Goal: Use online tool/utility: Utilize a website feature to perform a specific function

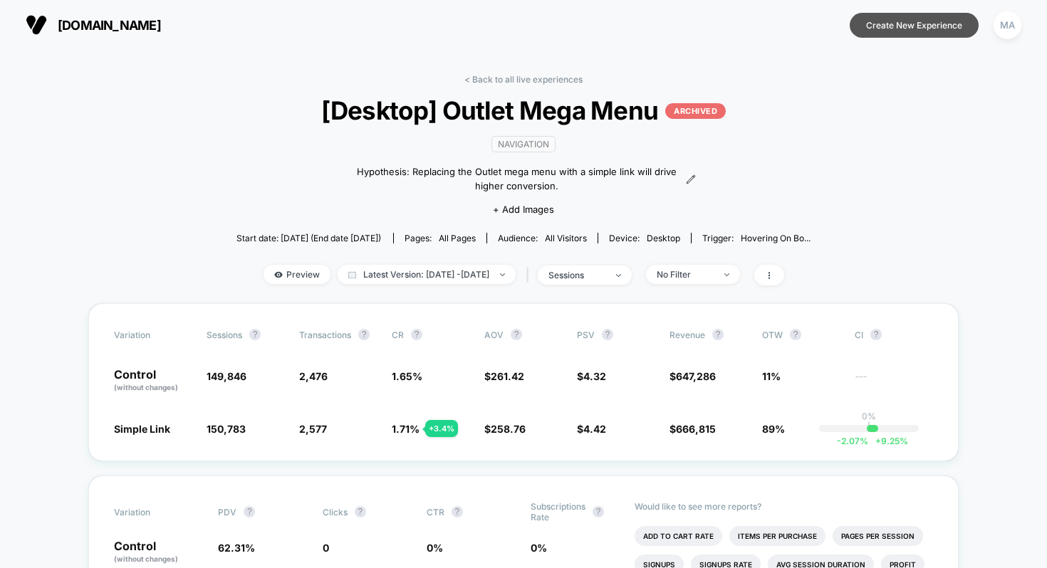
click at [910, 15] on button "Create New Experience" at bounding box center [914, 25] width 129 height 25
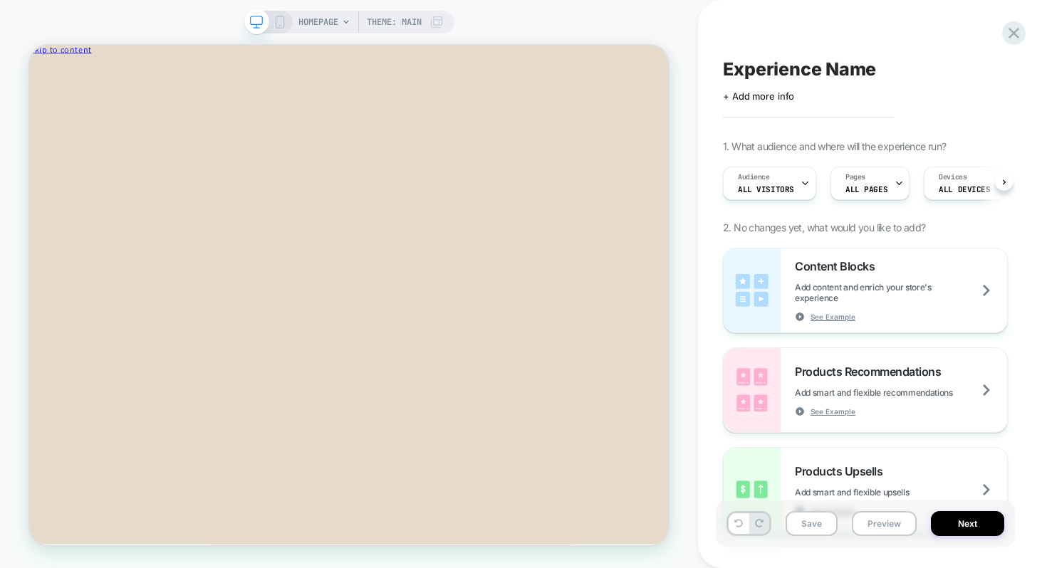
scroll to position [0, 1]
click at [408, 24] on span "Theme: MAIN" at bounding box center [394, 22] width 55 height 23
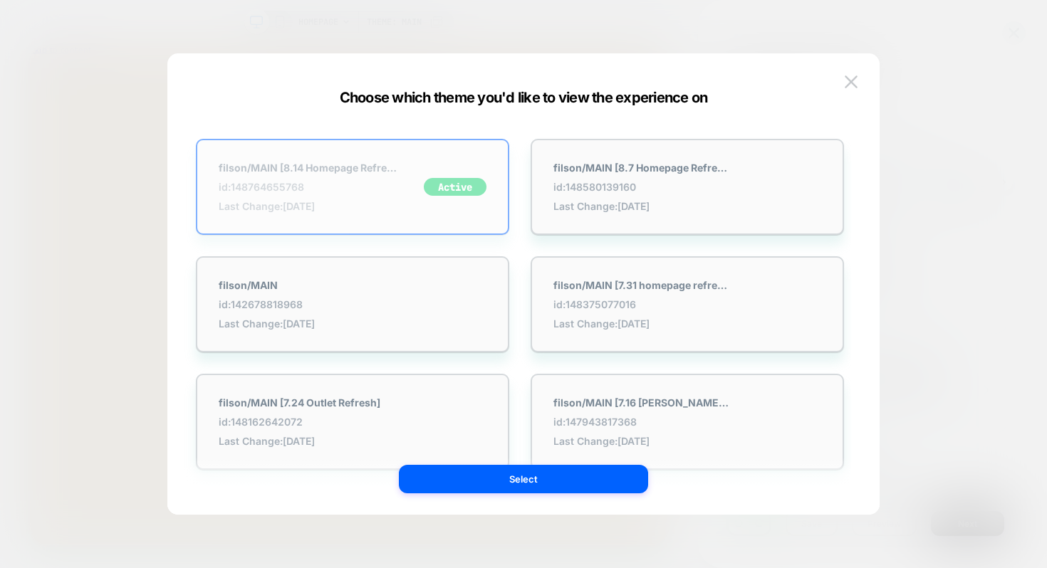
click at [383, 191] on span "id: 148764655768" at bounding box center [308, 187] width 178 height 12
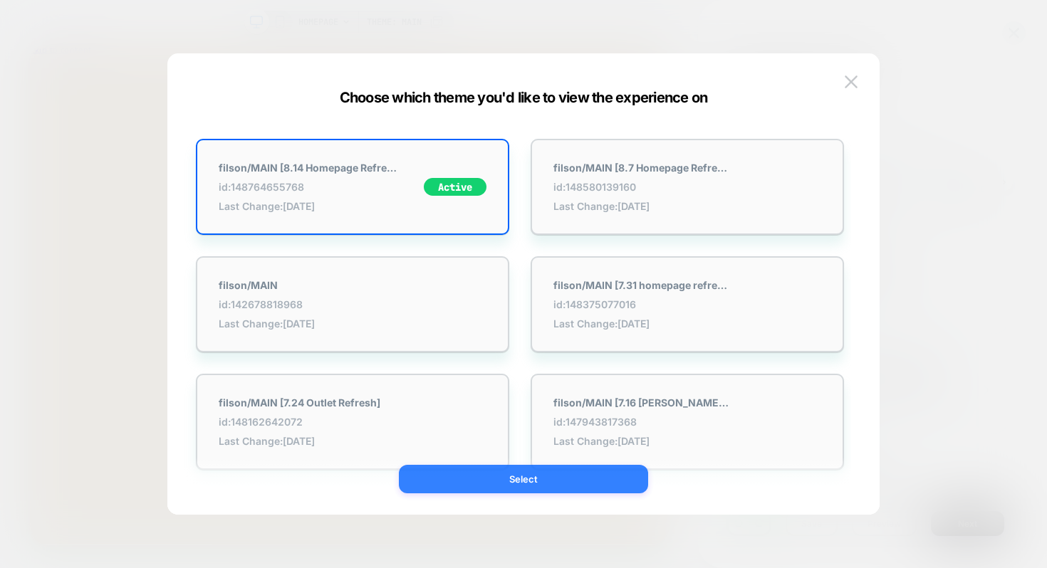
click at [488, 482] on button "Select" at bounding box center [523, 479] width 249 height 28
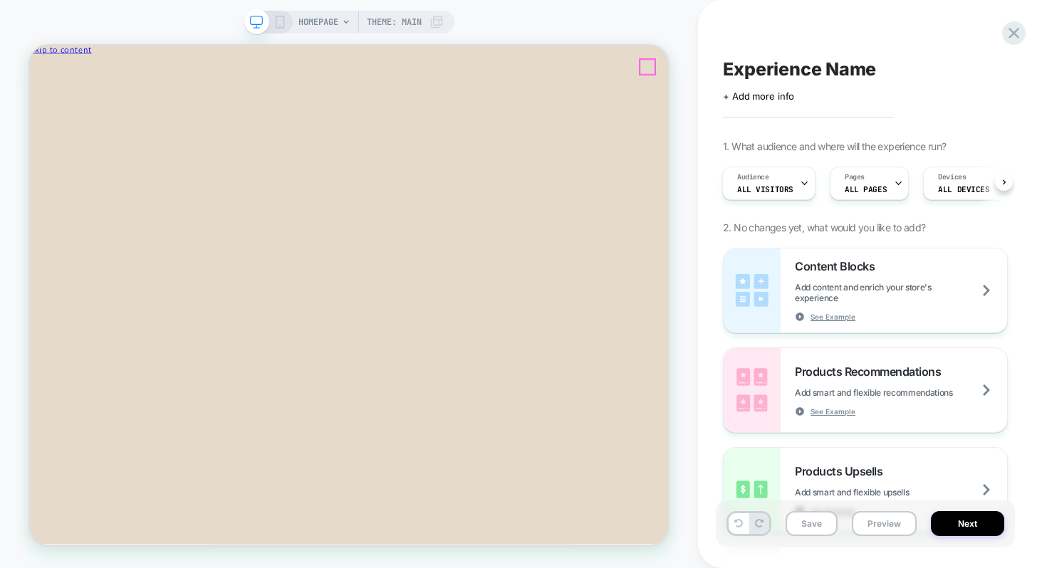
click at [92, 71] on icon "Close" at bounding box center [92, 76] width 0 height 11
click at [319, 19] on span "HOMEPAGE" at bounding box center [318, 22] width 40 height 23
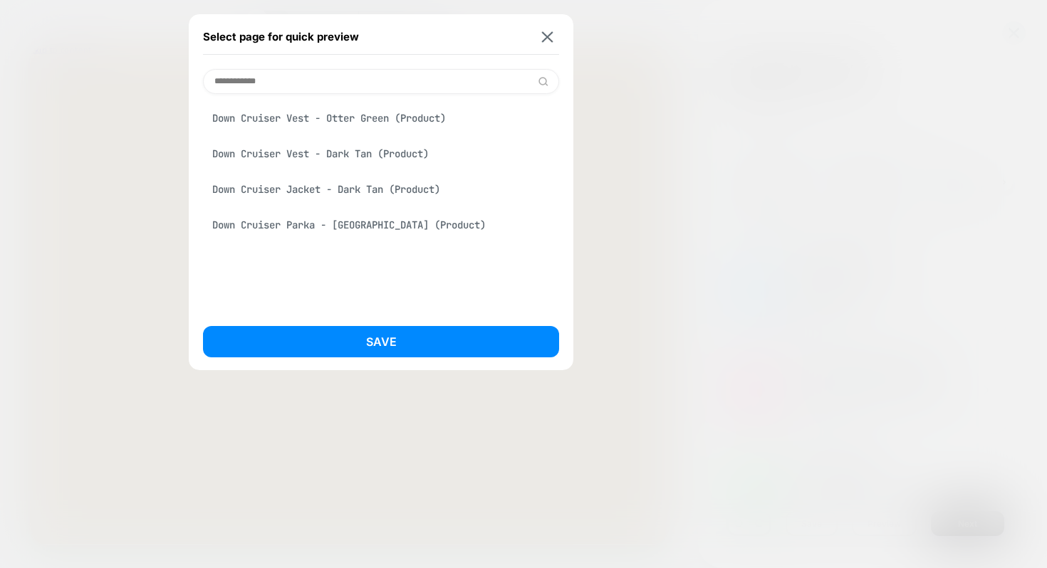
type input "**********"
click at [298, 188] on div "Down Cruiser Jacket - Dark Tan (Product)" at bounding box center [381, 189] width 356 height 27
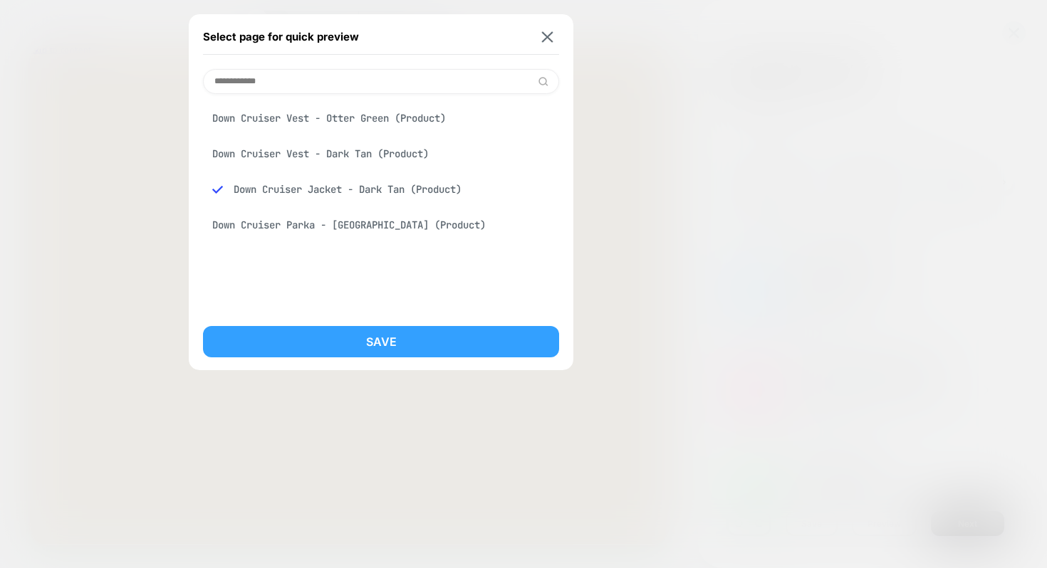
click at [358, 335] on button "Save" at bounding box center [381, 341] width 356 height 31
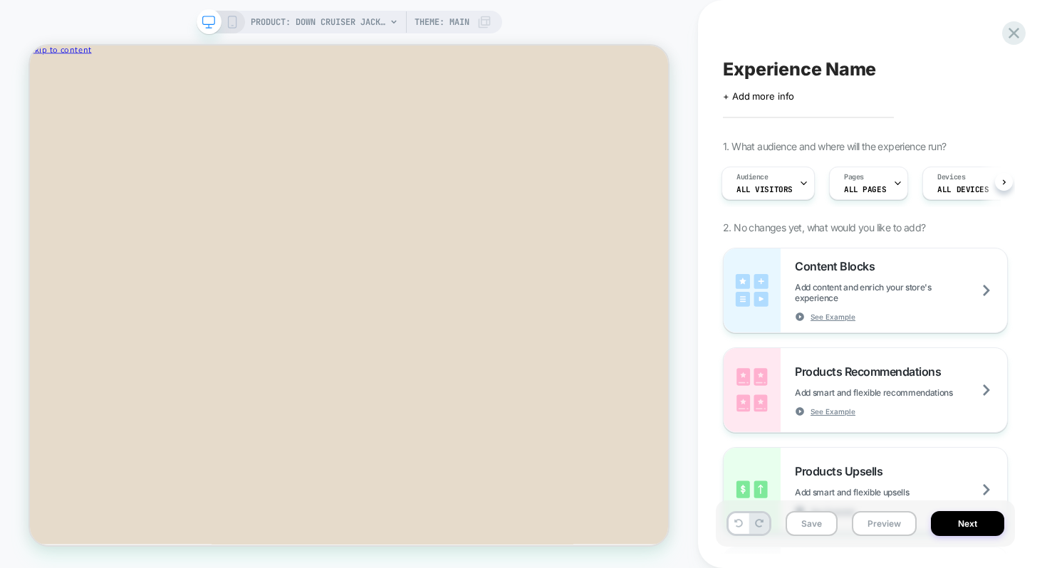
scroll to position [0, 0]
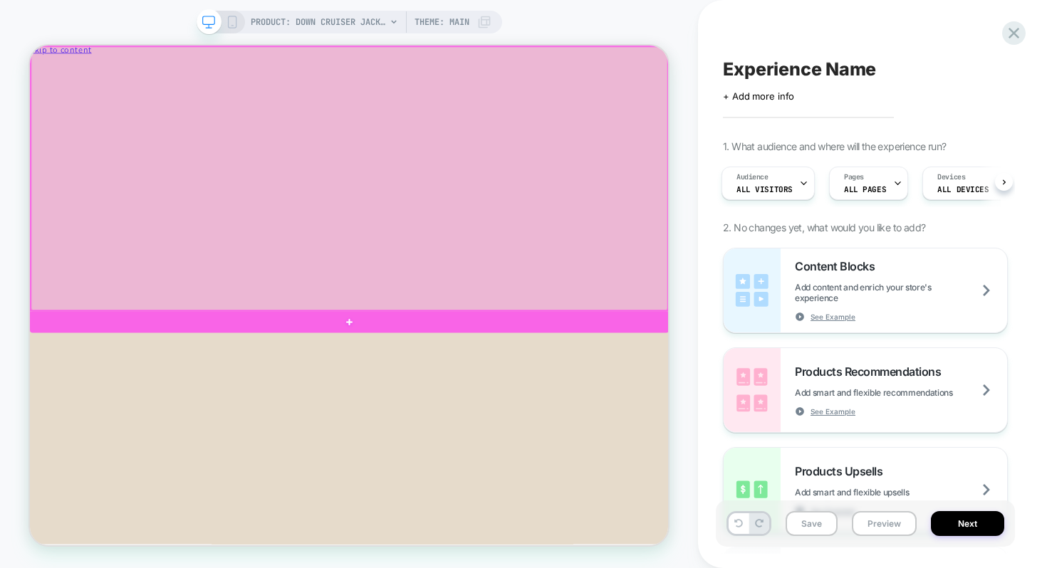
click at [548, 232] on div at bounding box center [455, 223] width 849 height 352
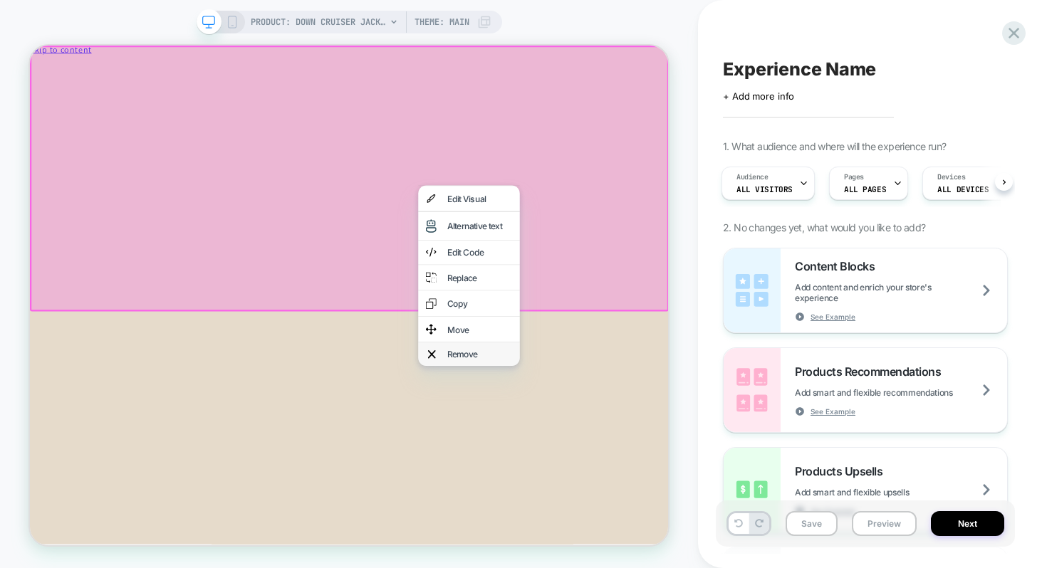
click at [606, 452] on div "Remove" at bounding box center [629, 457] width 87 height 11
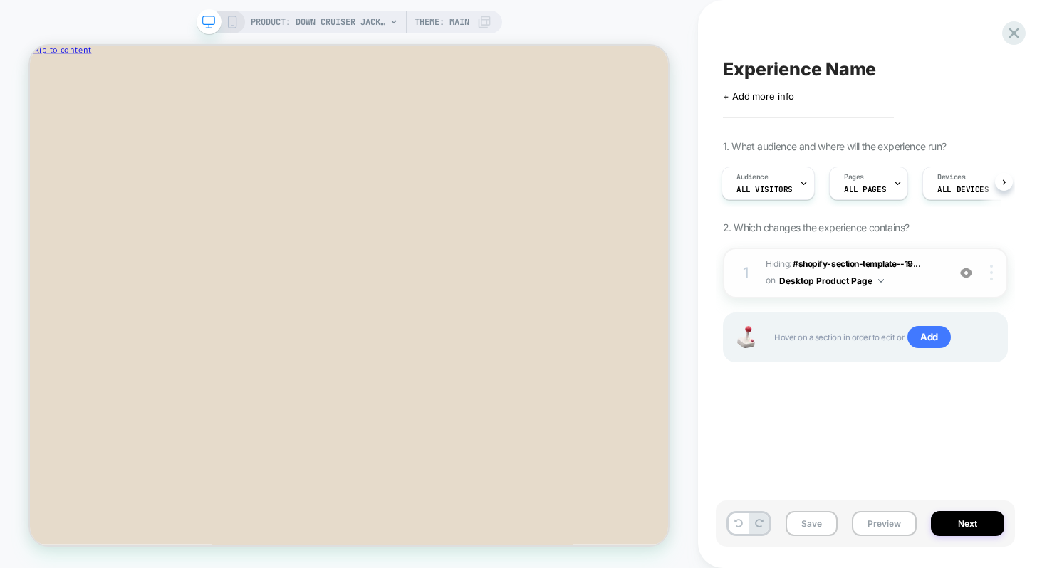
click at [980, 272] on div at bounding box center [993, 273] width 27 height 16
click at [990, 282] on div "1 Hiding : #shopify-section-template--19... #shopify-section-template--19368688…" at bounding box center [865, 273] width 285 height 51
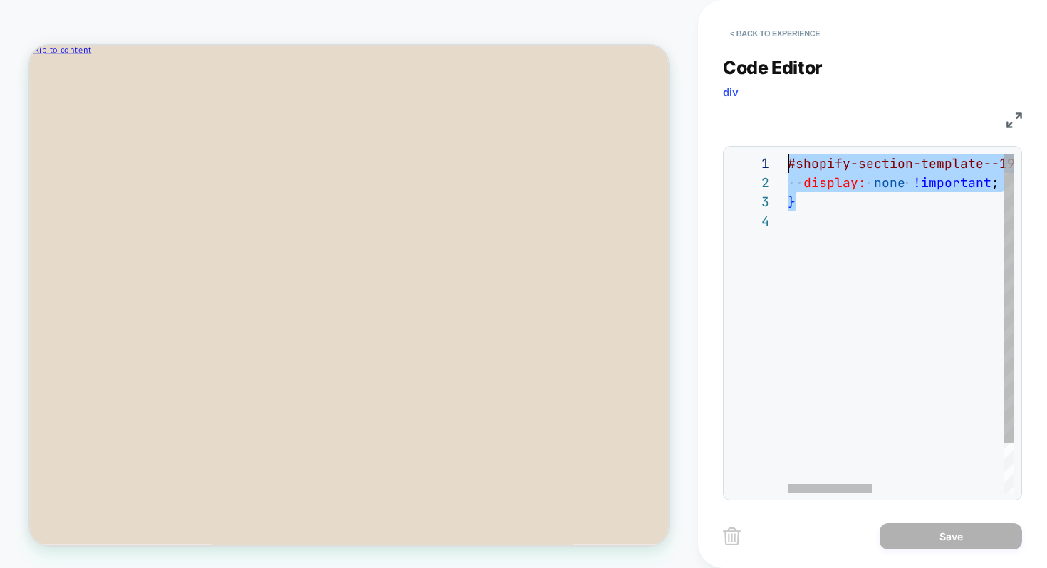
drag, startPoint x: 806, startPoint y: 207, endPoint x: 751, endPoint y: 115, distance: 106.4
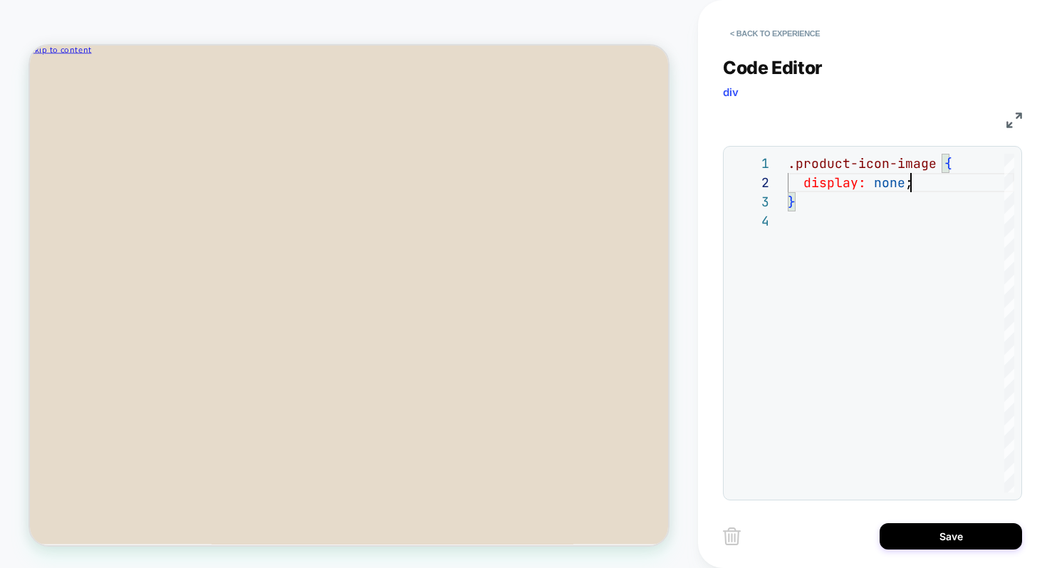
scroll to position [19, 123]
type textarea "**********"
click at [920, 536] on button "Save" at bounding box center [951, 537] width 142 height 26
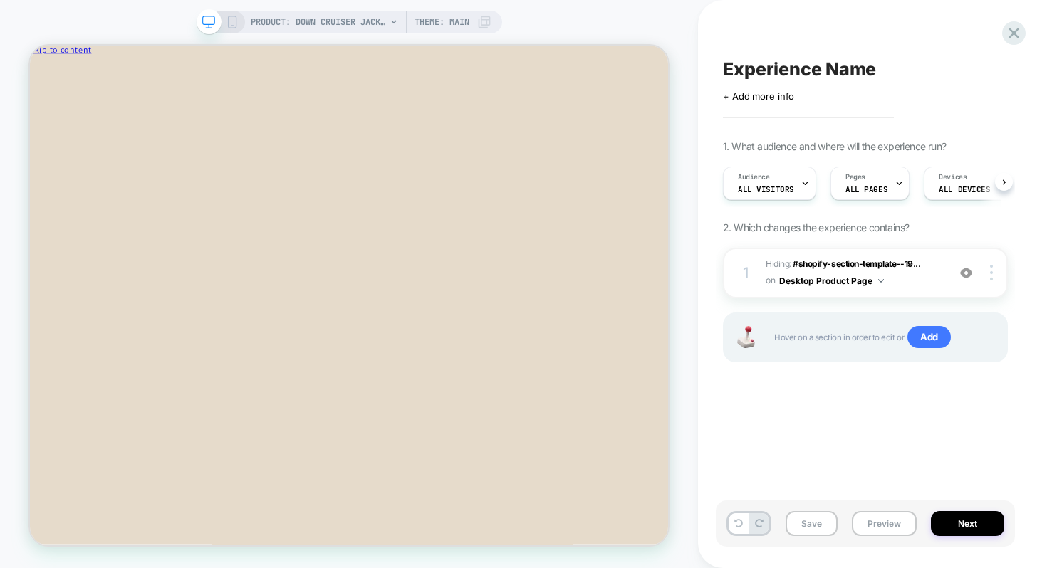
scroll to position [0, 1]
click at [852, 279] on button "Desktop Product Page" at bounding box center [831, 281] width 105 height 18
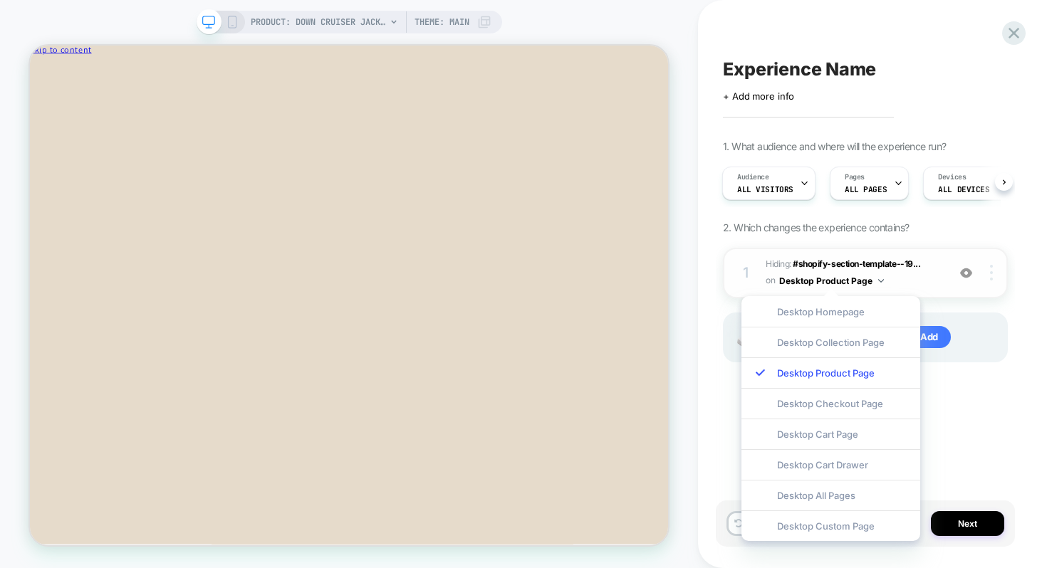
click at [990, 275] on img at bounding box center [991, 273] width 3 height 16
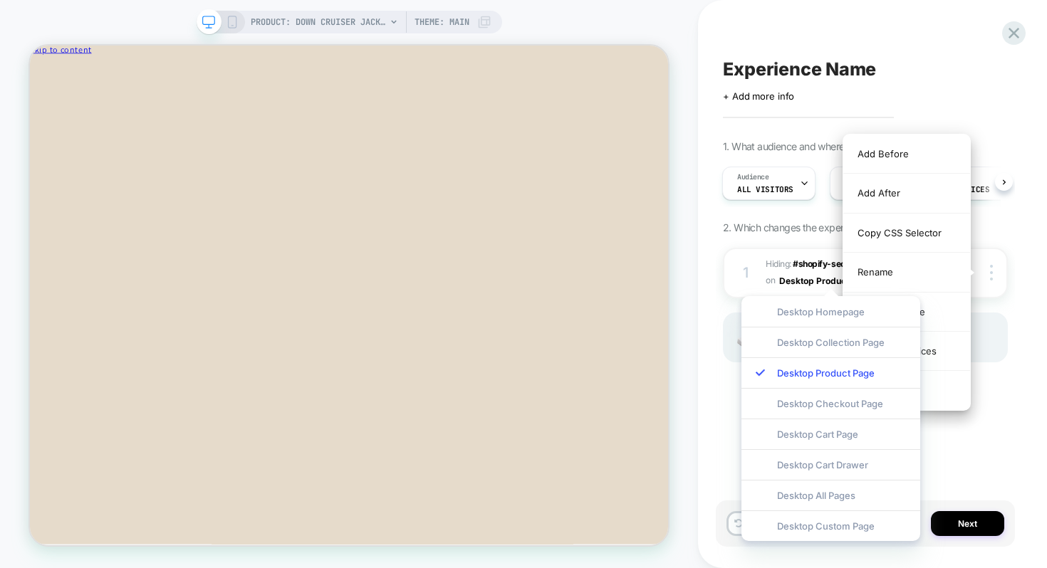
click at [999, 238] on div "1. What audience and where will the experience run? Audience All Visitors Pages…" at bounding box center [865, 269] width 285 height 258
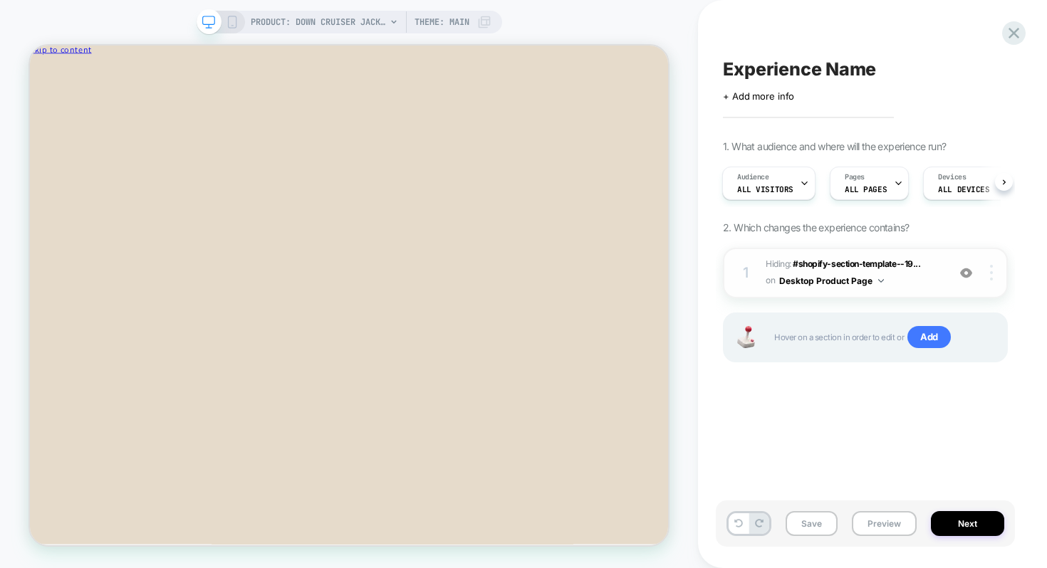
click at [991, 268] on img at bounding box center [991, 273] width 3 height 16
click at [992, 273] on img at bounding box center [991, 273] width 3 height 16
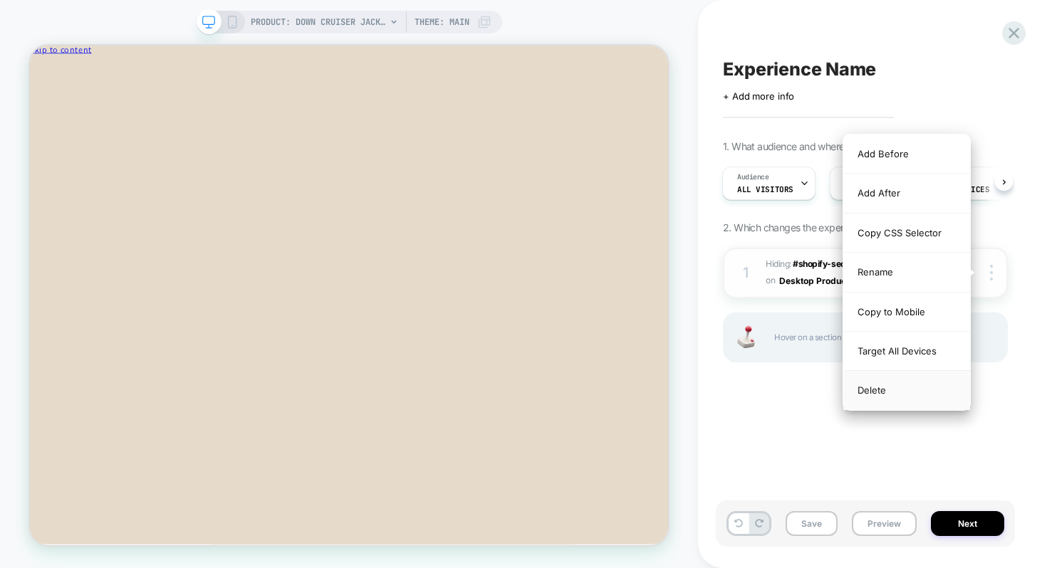
click at [885, 390] on div "Delete" at bounding box center [906, 390] width 127 height 38
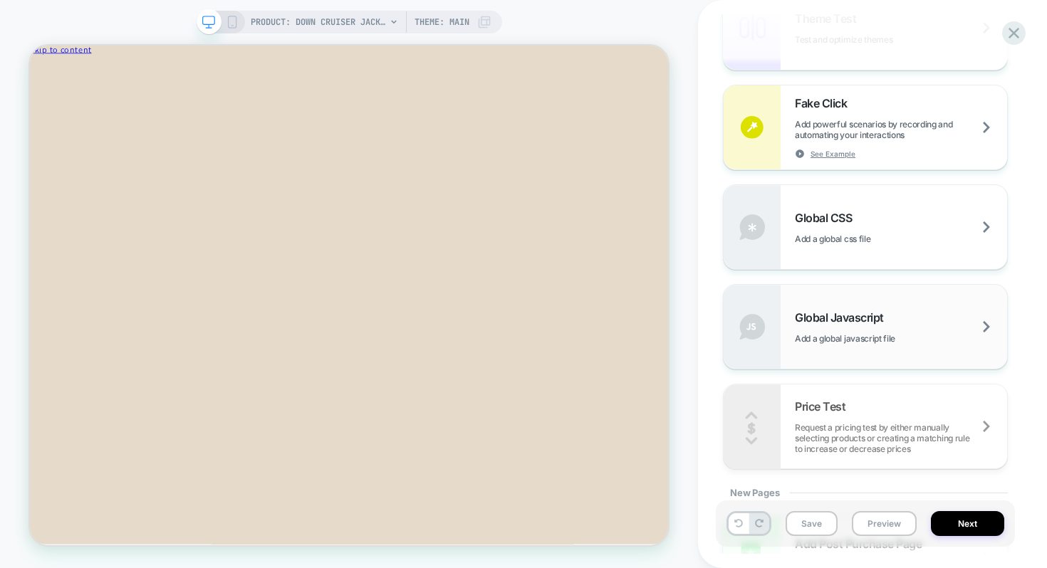
scroll to position [793, 0]
click at [865, 236] on span "Add a global css file" at bounding box center [850, 240] width 111 height 11
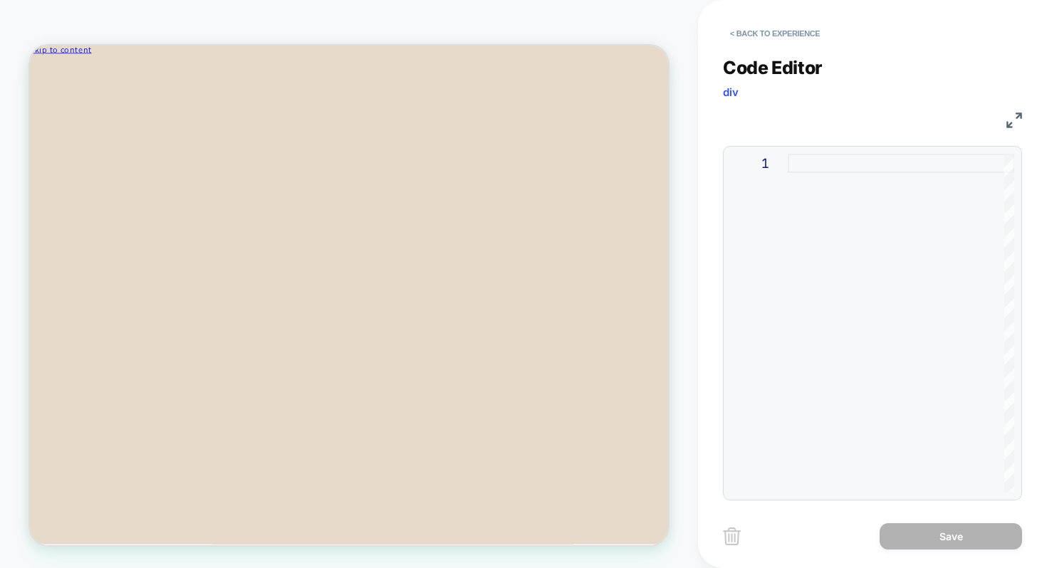
click at [828, 169] on div at bounding box center [901, 323] width 226 height 339
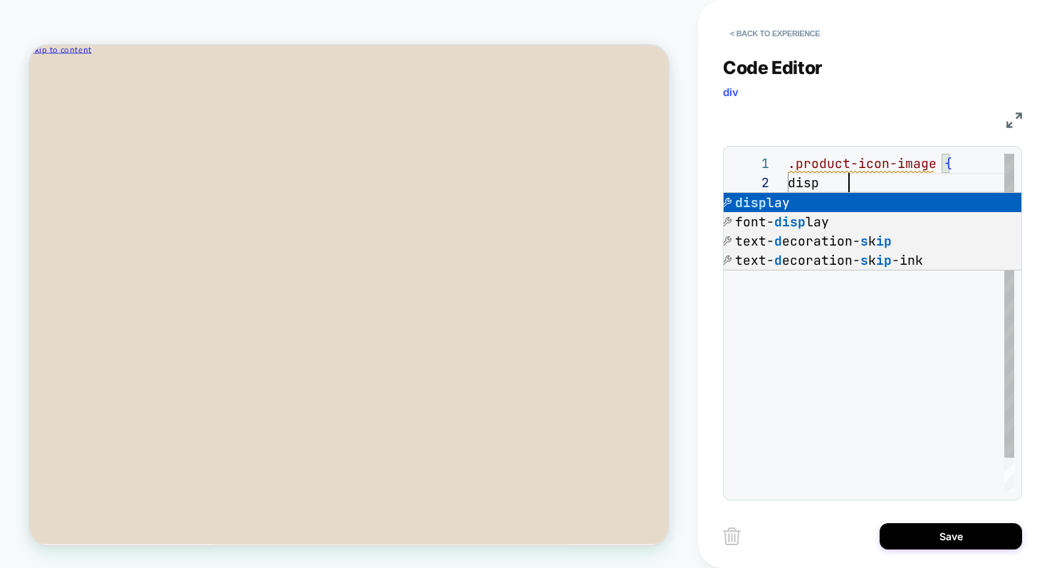
scroll to position [19, 61]
type textarea "**********"
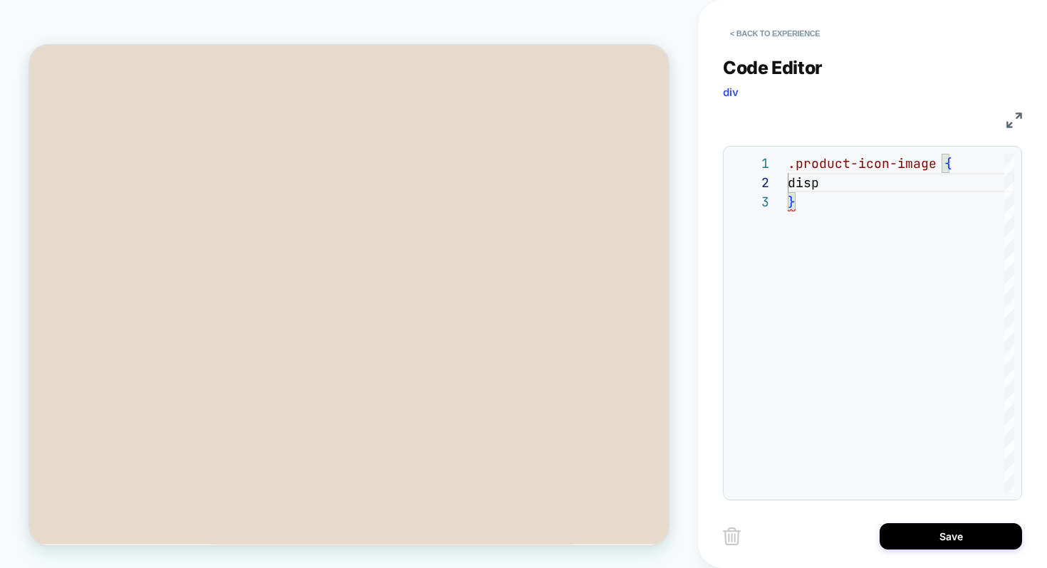
scroll to position [0, 0]
click at [749, 36] on button "< Back to experience" at bounding box center [775, 33] width 104 height 23
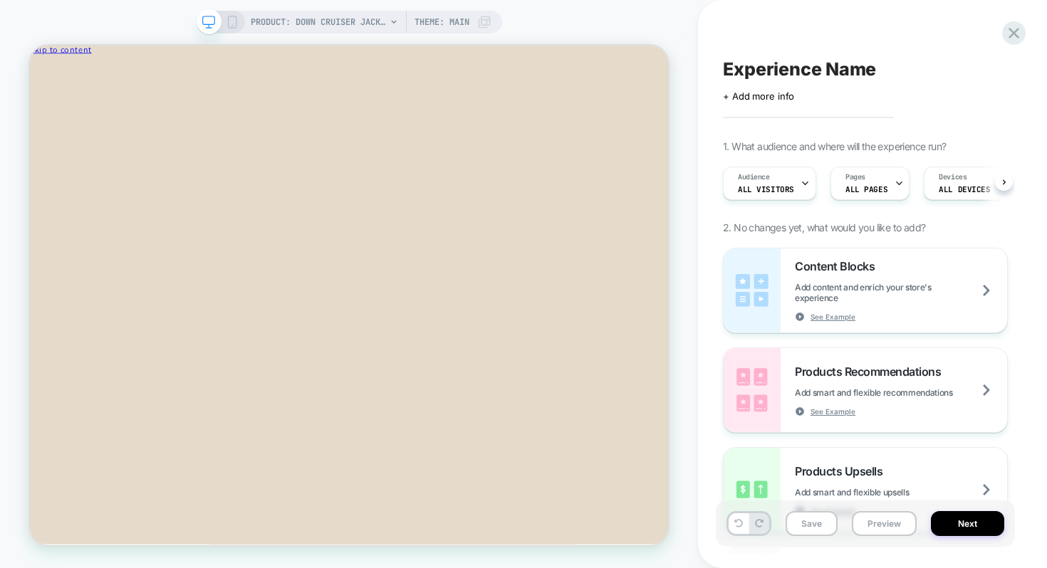
scroll to position [0, 1]
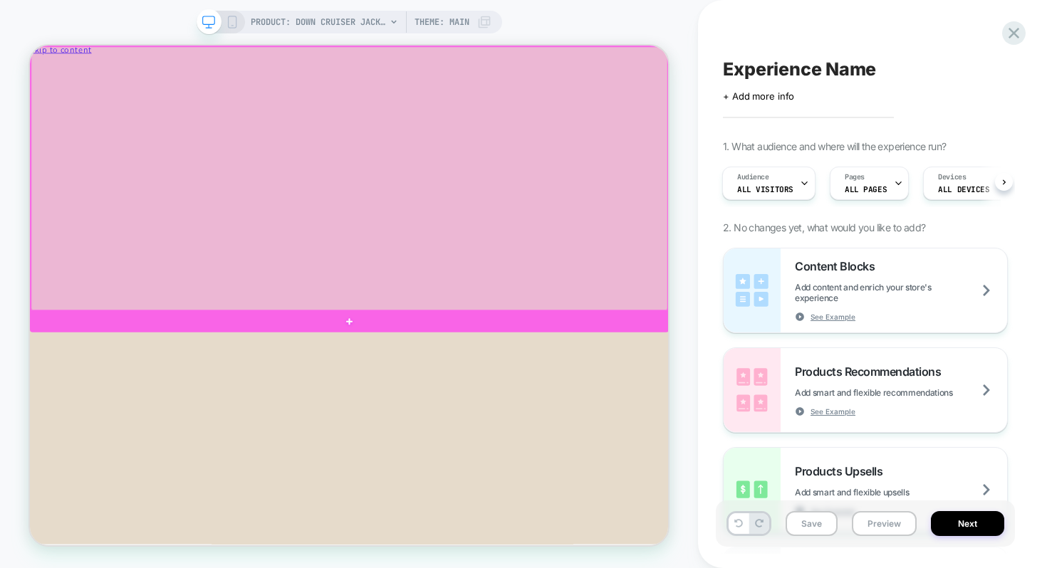
click at [655, 258] on div at bounding box center [455, 223] width 849 height 352
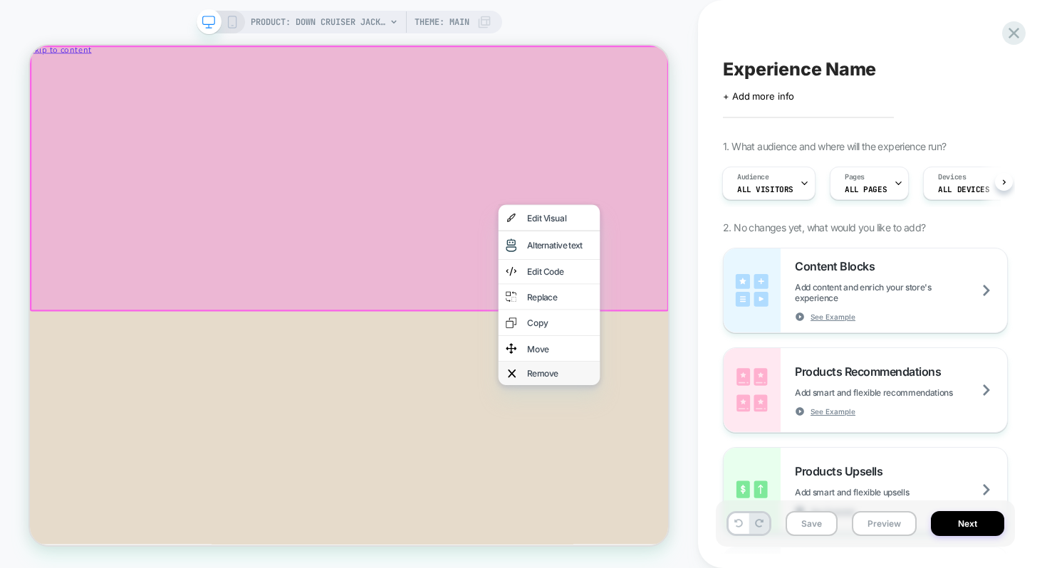
click at [714, 477] on div "Remove" at bounding box center [736, 482] width 87 height 11
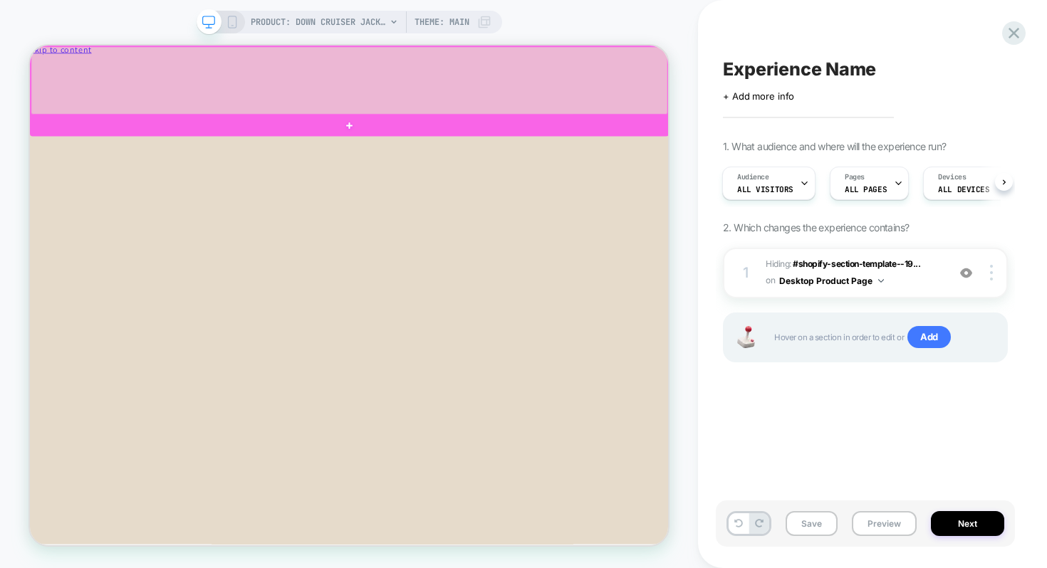
click at [531, 122] on div at bounding box center [455, 92] width 849 height 90
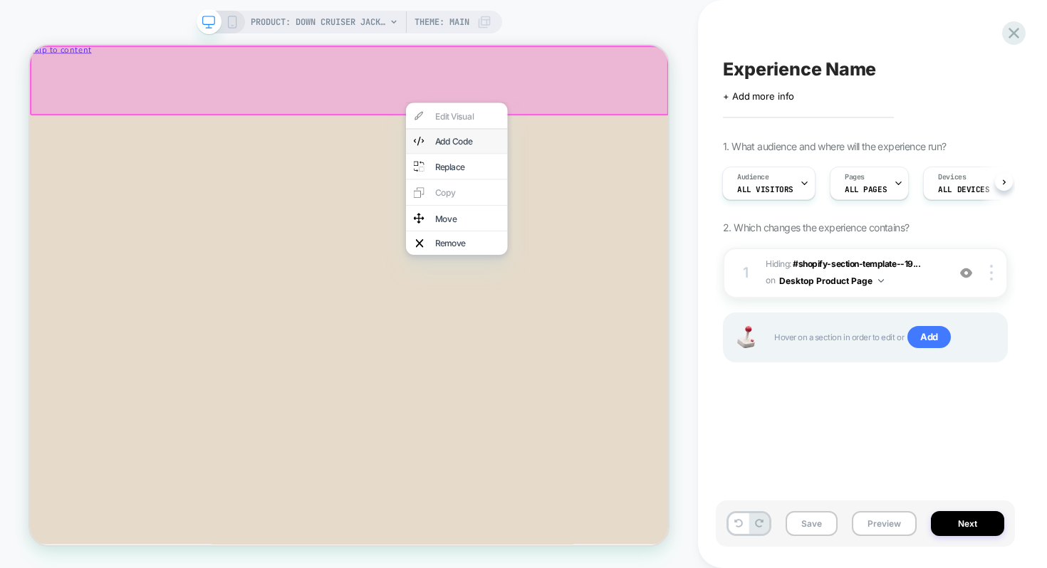
click at [593, 171] on div "Add Code" at bounding box center [613, 172] width 87 height 11
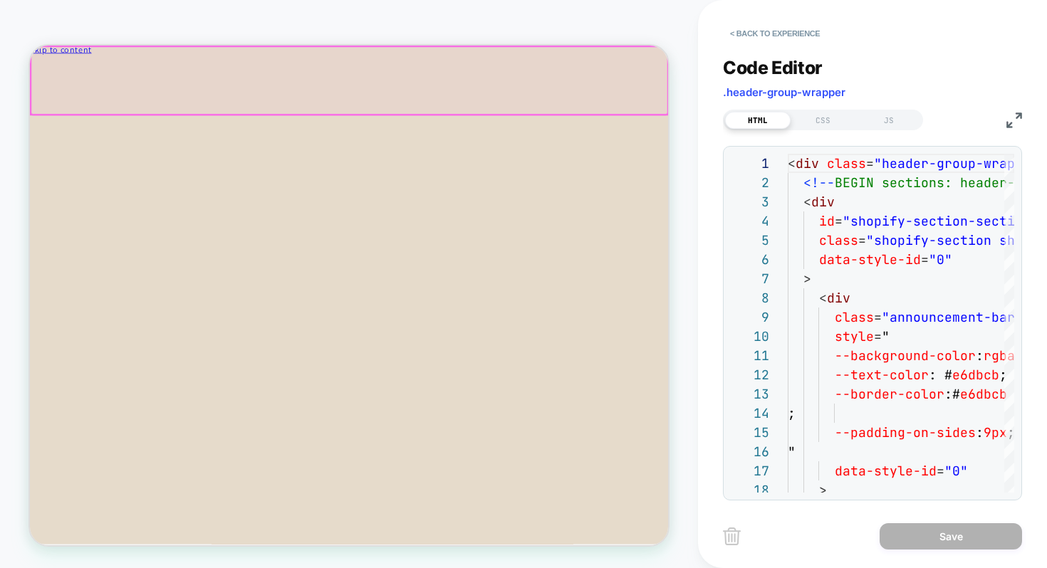
scroll to position [192, 0]
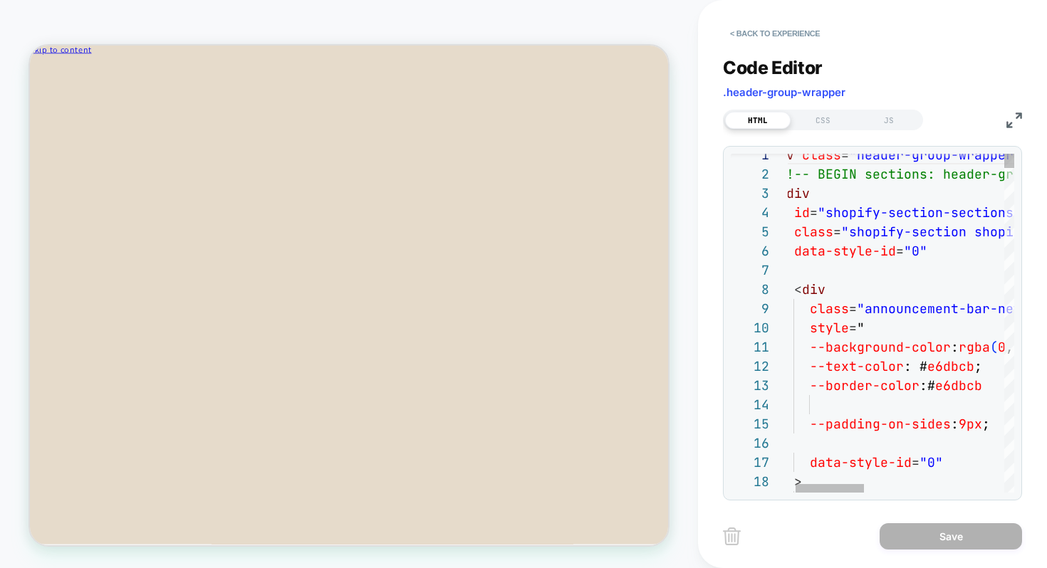
type textarea "**********"
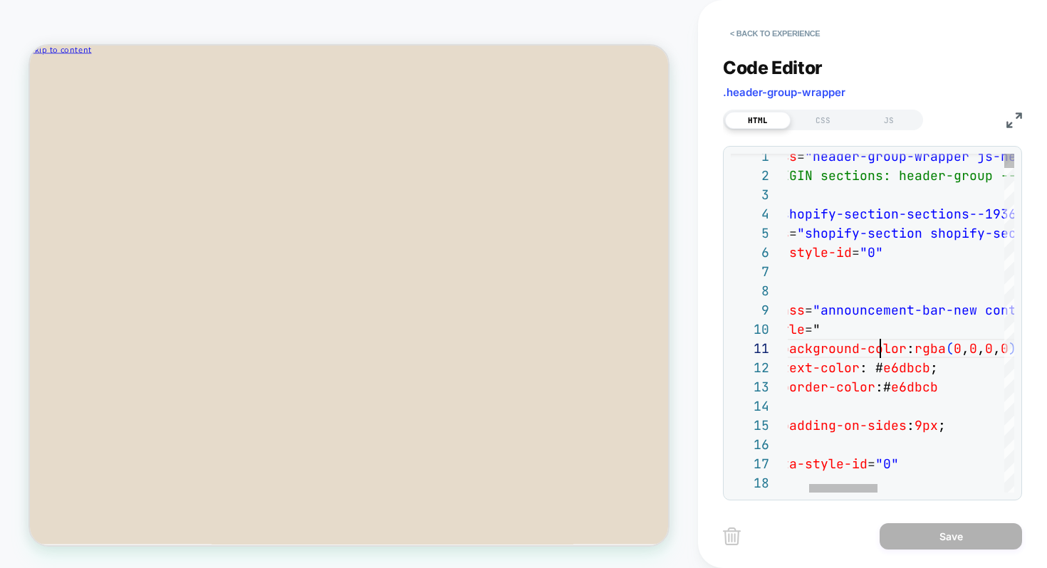
scroll to position [19, 208]
click at [829, 119] on div "CSS" at bounding box center [824, 120] width 66 height 17
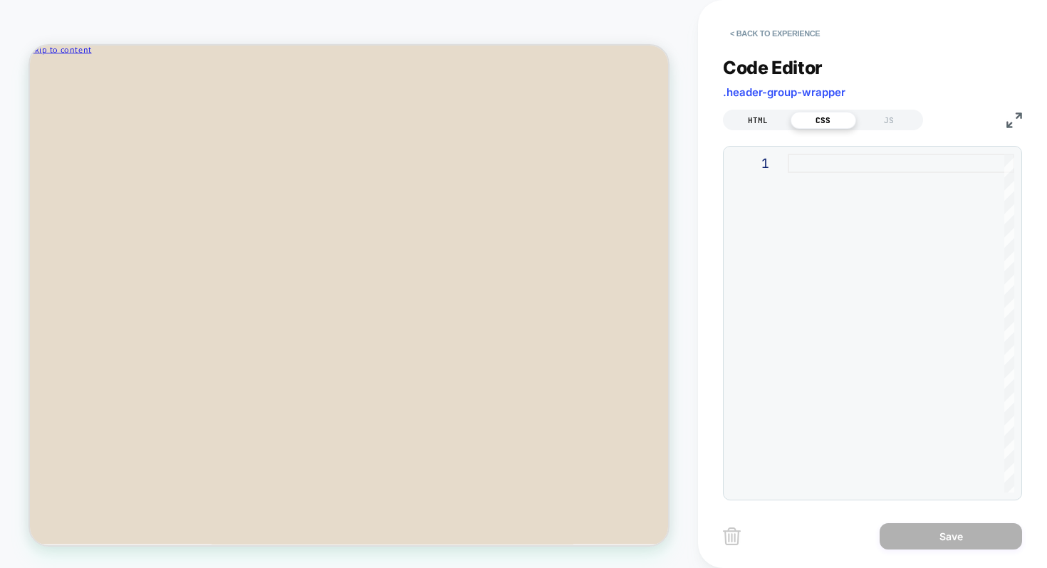
click at [764, 118] on div "HTML" at bounding box center [758, 120] width 66 height 17
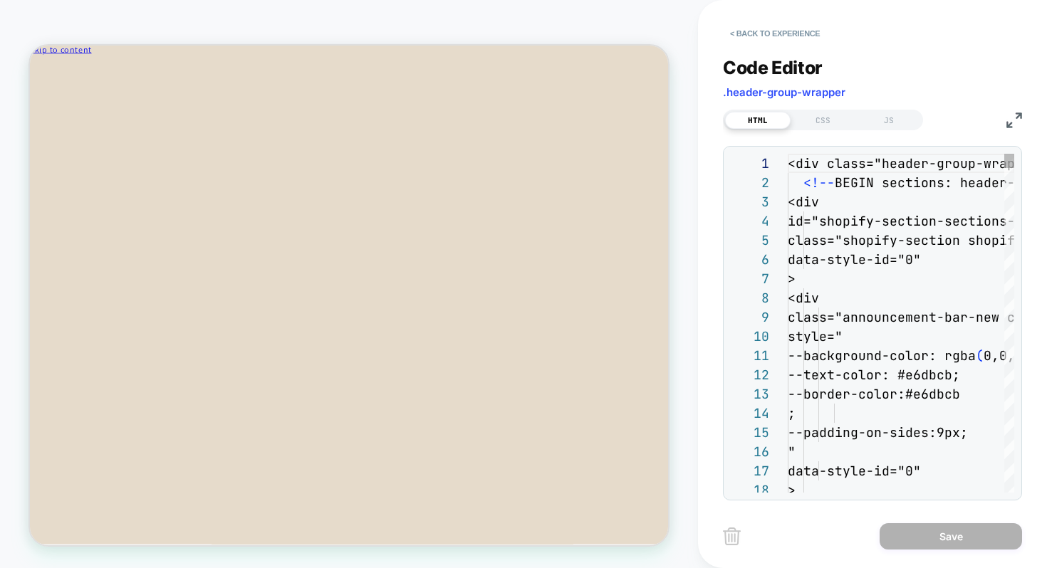
scroll to position [192, 0]
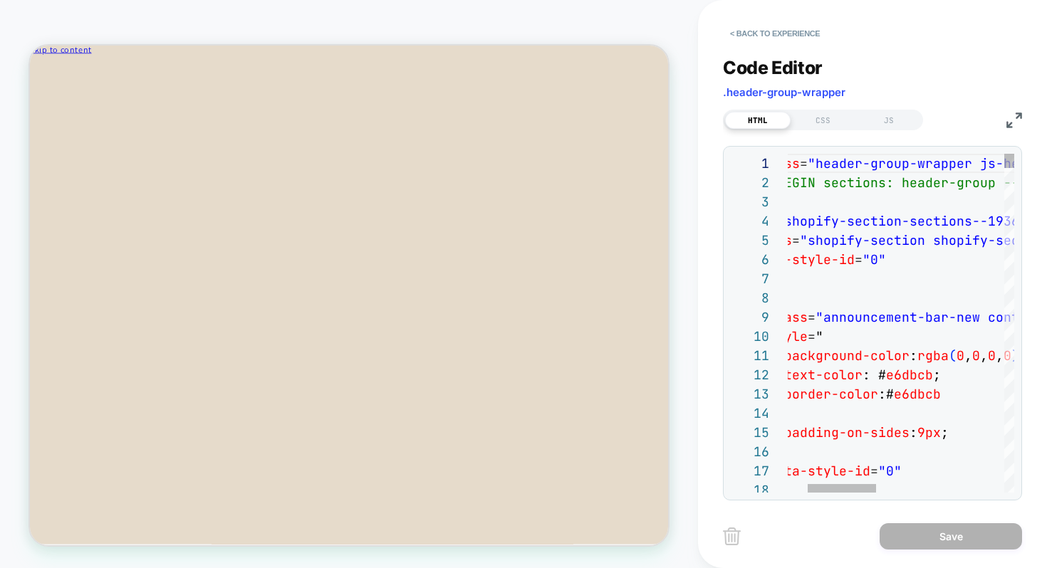
type textarea "**********"
click at [960, 360] on p "Cannot edit in read-only editor" at bounding box center [967, 357] width 88 height 16
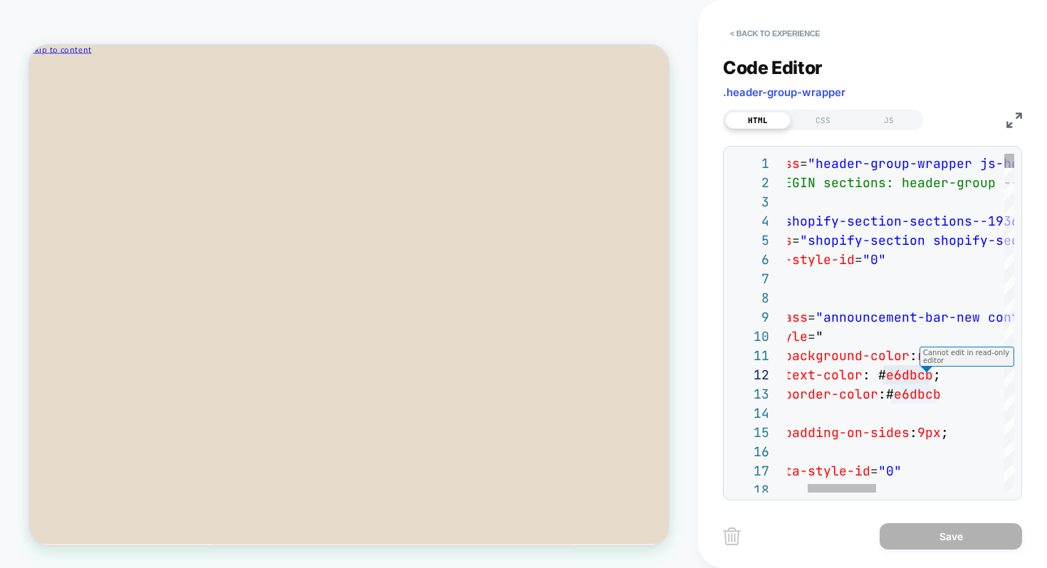
click at [960, 360] on p "Cannot edit in read-only editor" at bounding box center [967, 357] width 88 height 16
drag, startPoint x: 727, startPoint y: 91, endPoint x: 851, endPoint y: 93, distance: 124.0
click at [851, 93] on div "Code Editor .header-group-wrapper" at bounding box center [872, 81] width 299 height 49
click at [811, 92] on span ".header-group-wrapper" at bounding box center [784, 92] width 123 height 14
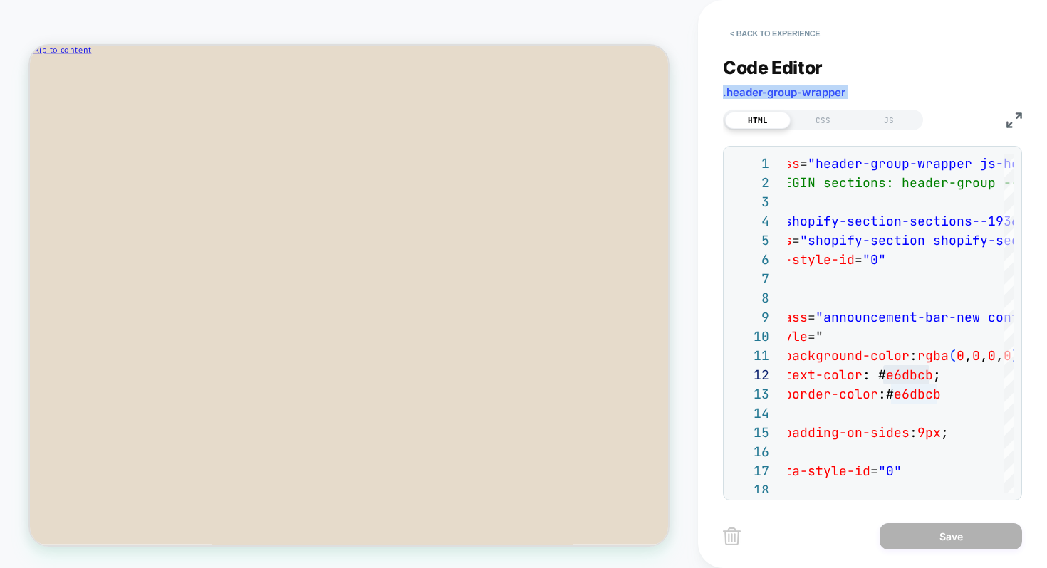
click at [811, 92] on span ".header-group-wrapper" at bounding box center [784, 92] width 123 height 14
copy div ".header-group-wrapper HTML CSS JS"
click at [746, 36] on button "< Back to experience" at bounding box center [775, 33] width 104 height 23
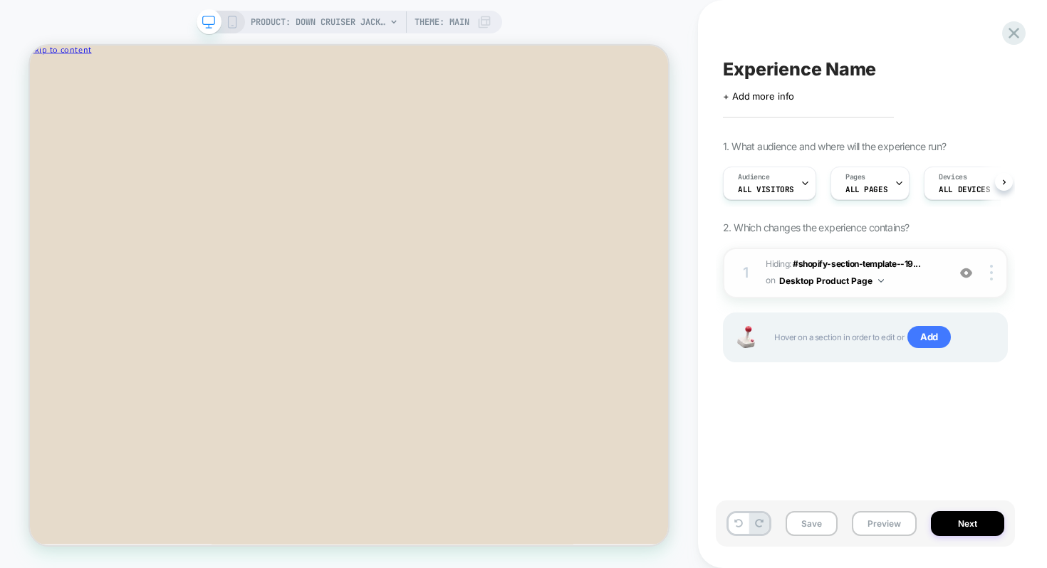
scroll to position [0, 1]
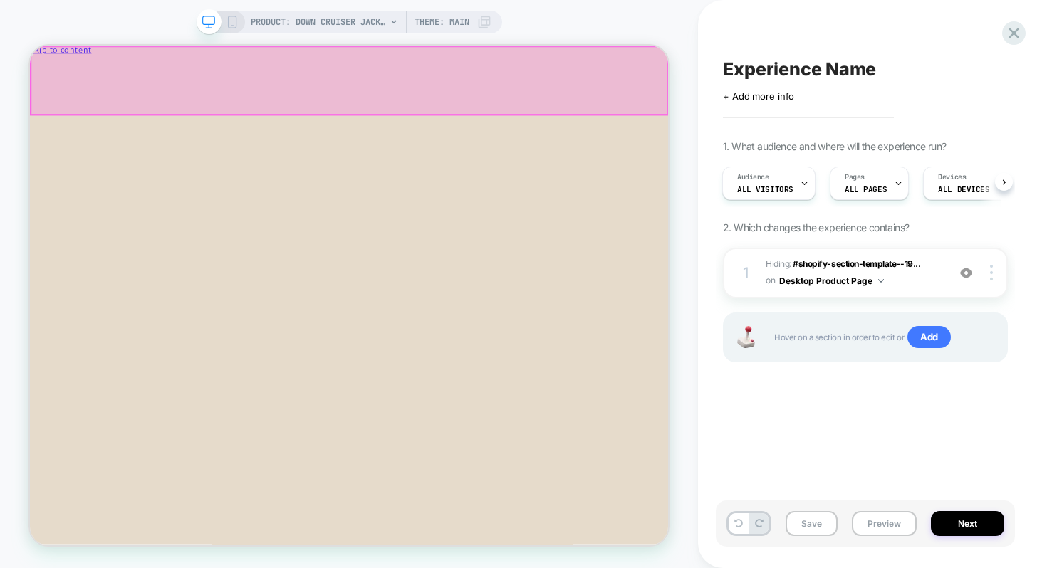
click at [827, 58] on div at bounding box center [455, 92] width 849 height 90
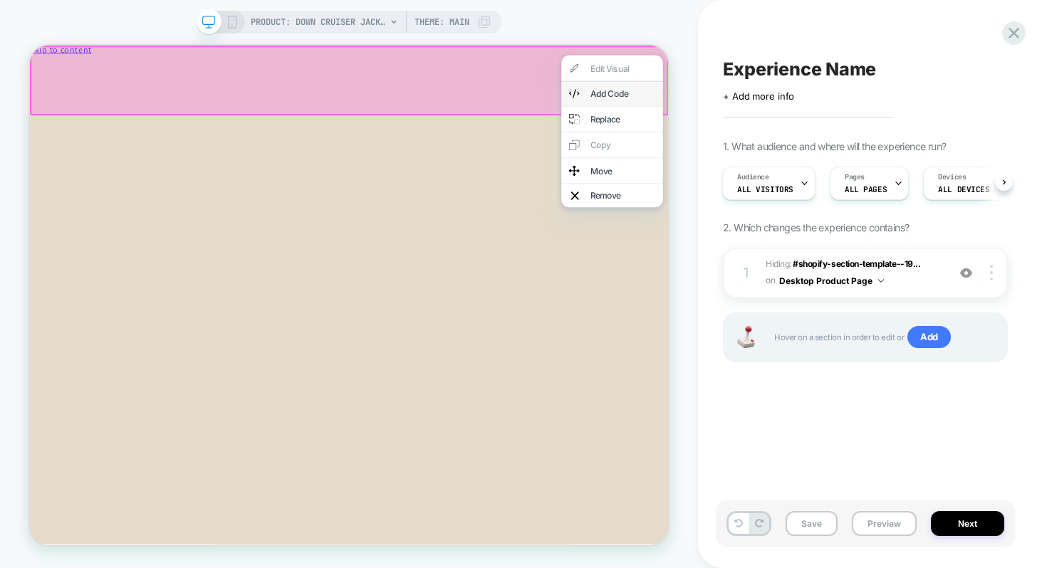
drag, startPoint x: 807, startPoint y: 103, endPoint x: 854, endPoint y: 328, distance: 229.2
click at [807, 104] on div "Add Code" at bounding box center [820, 109] width 87 height 11
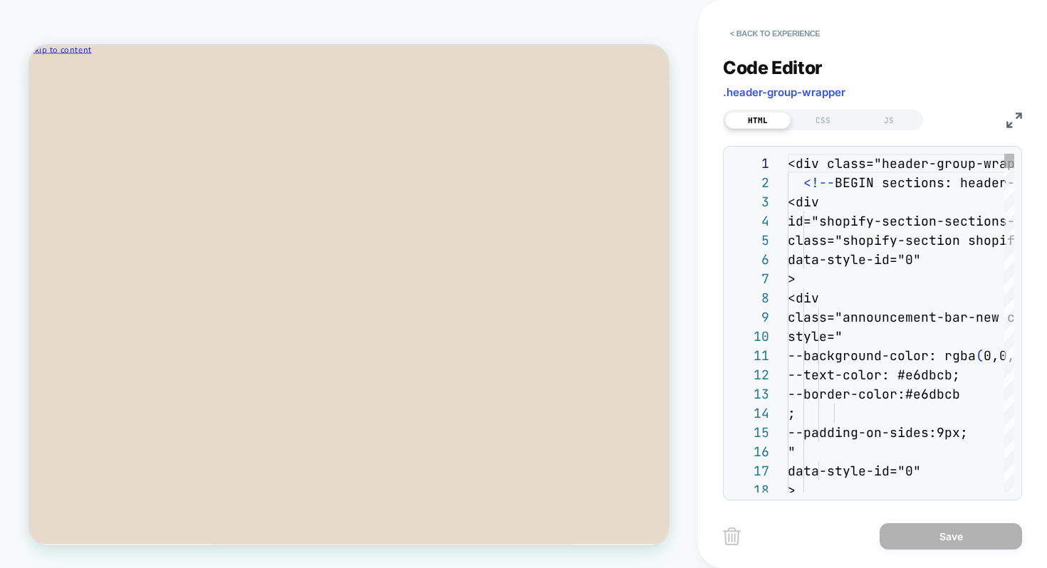
scroll to position [192, 0]
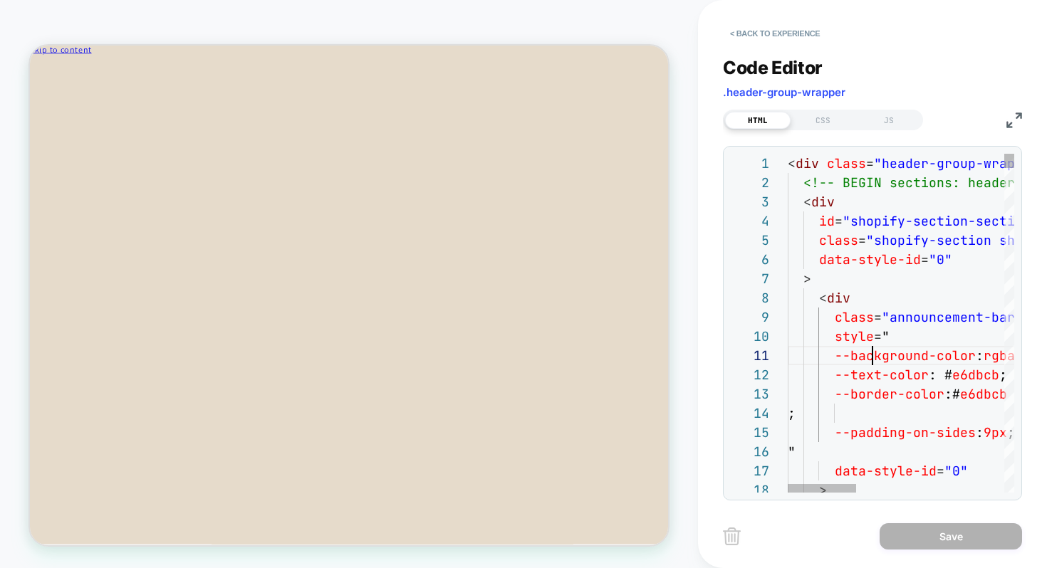
type textarea "**********"
click at [817, 118] on div "CSS" at bounding box center [824, 120] width 66 height 17
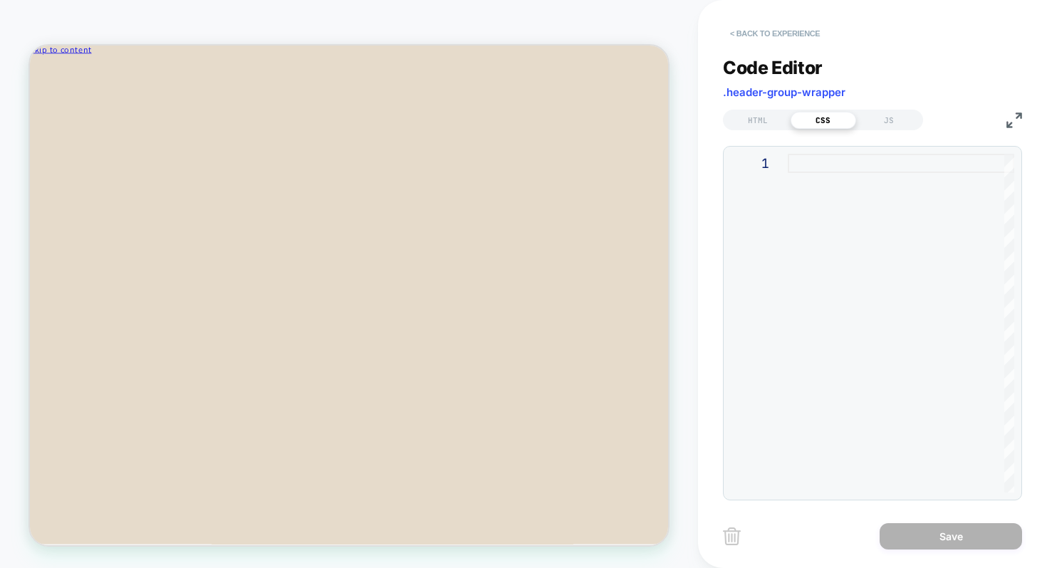
click at [773, 33] on button "< Back to experience" at bounding box center [775, 33] width 104 height 23
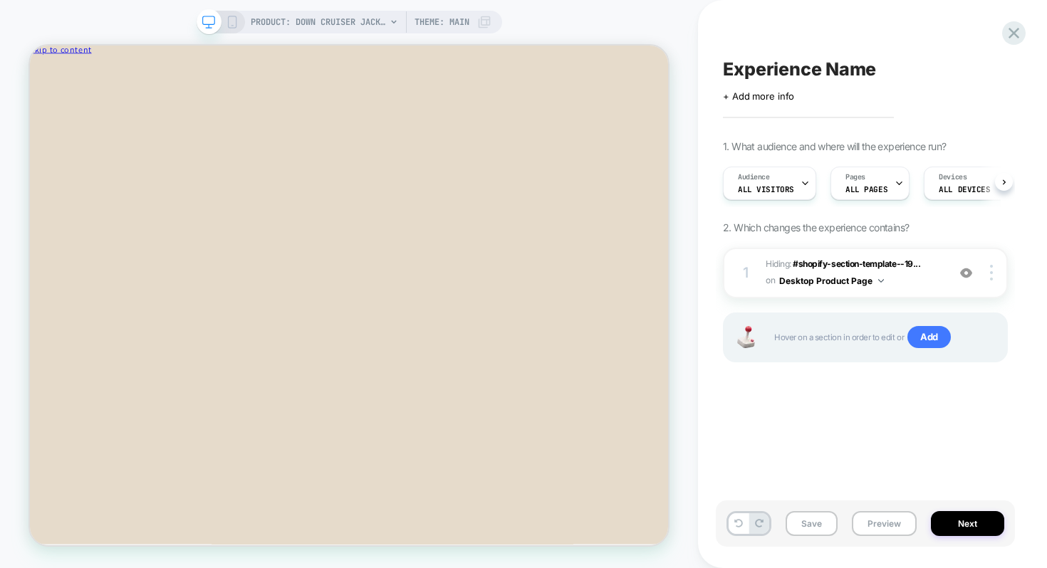
scroll to position [0, 1]
click at [932, 333] on span "Add" at bounding box center [928, 337] width 43 height 23
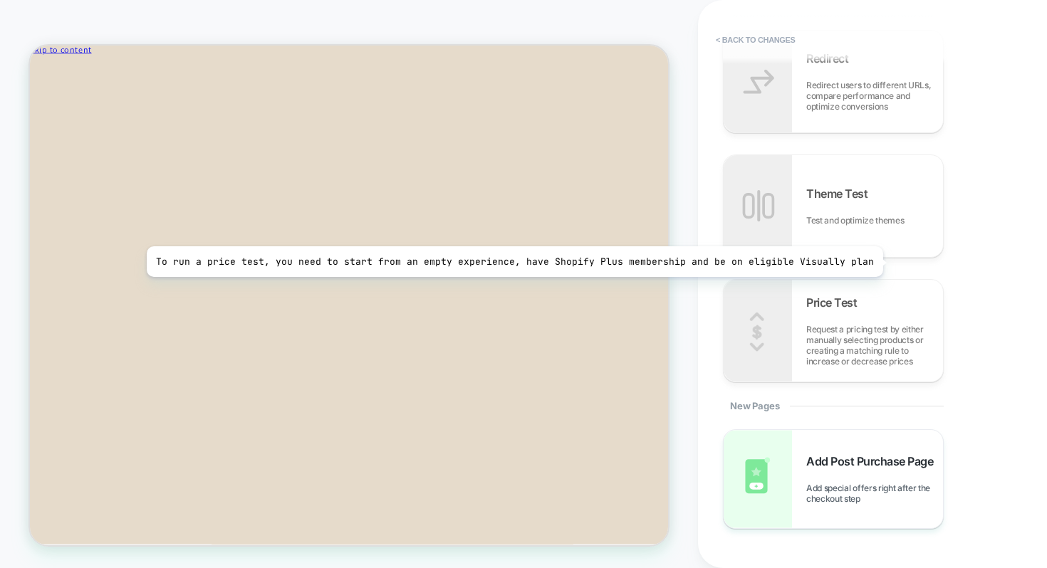
scroll to position [953, 0]
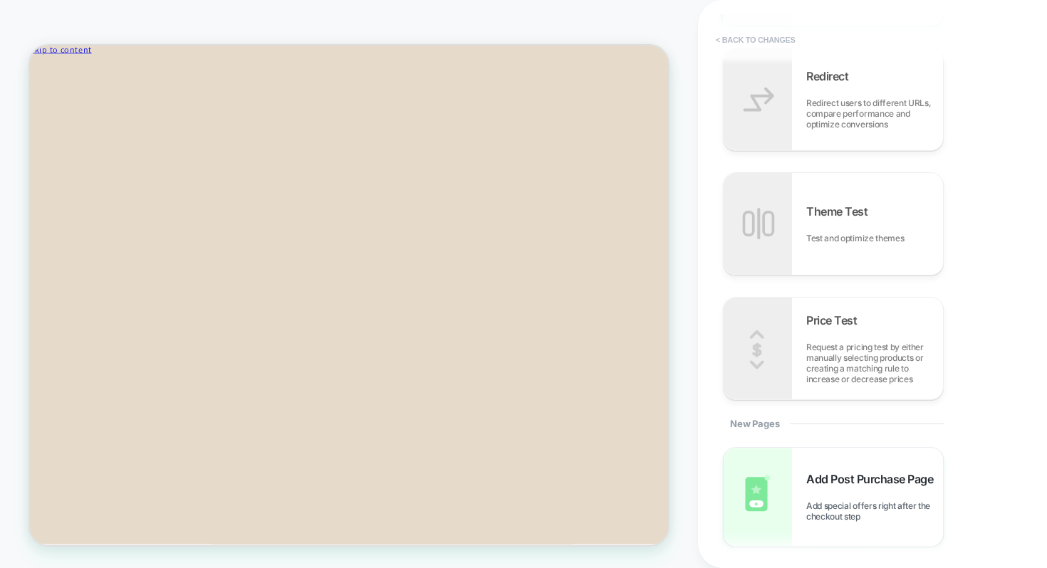
click at [754, 39] on button "< Back to changes" at bounding box center [756, 39] width 94 height 23
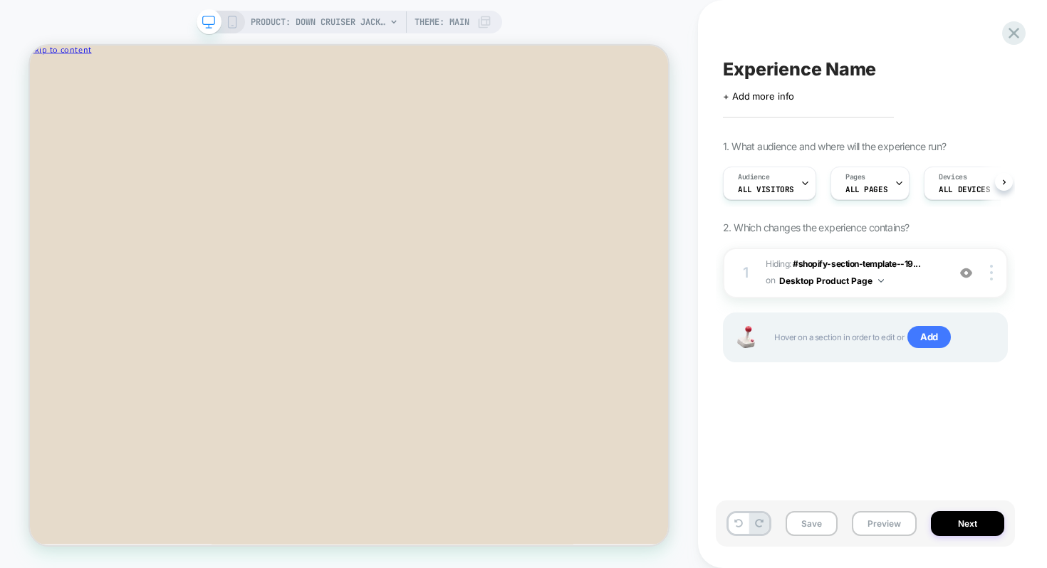
scroll to position [0, 1]
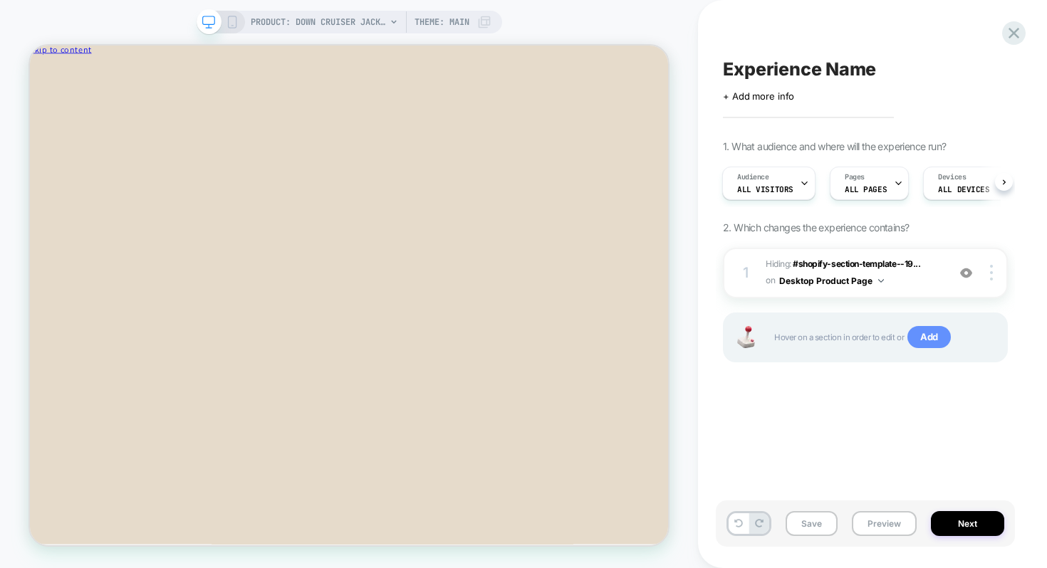
click at [920, 338] on span "Add" at bounding box center [928, 337] width 43 height 23
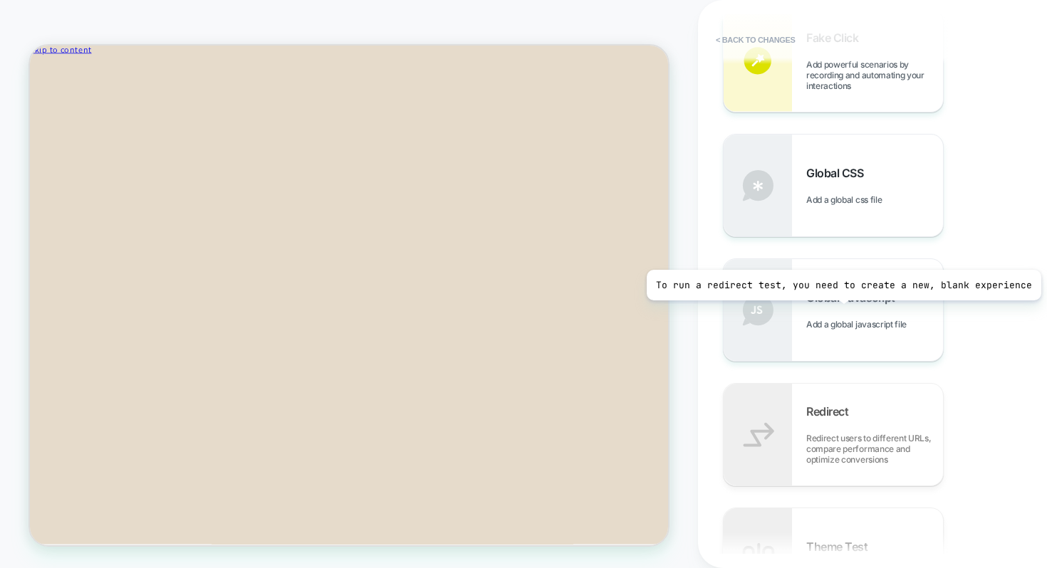
scroll to position [604, 0]
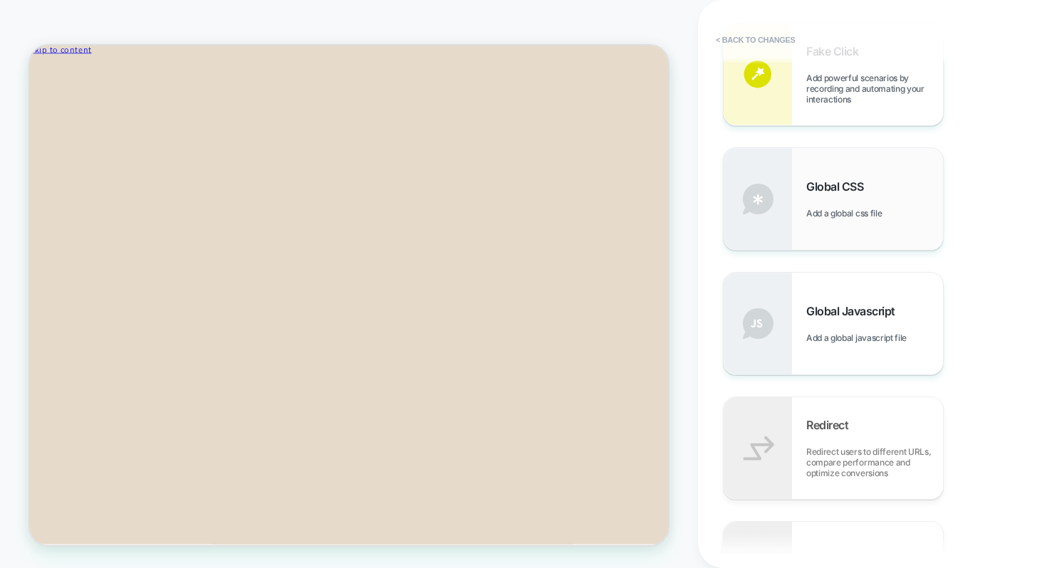
click at [823, 175] on div "Global CSS Add a global css file" at bounding box center [833, 199] width 219 height 102
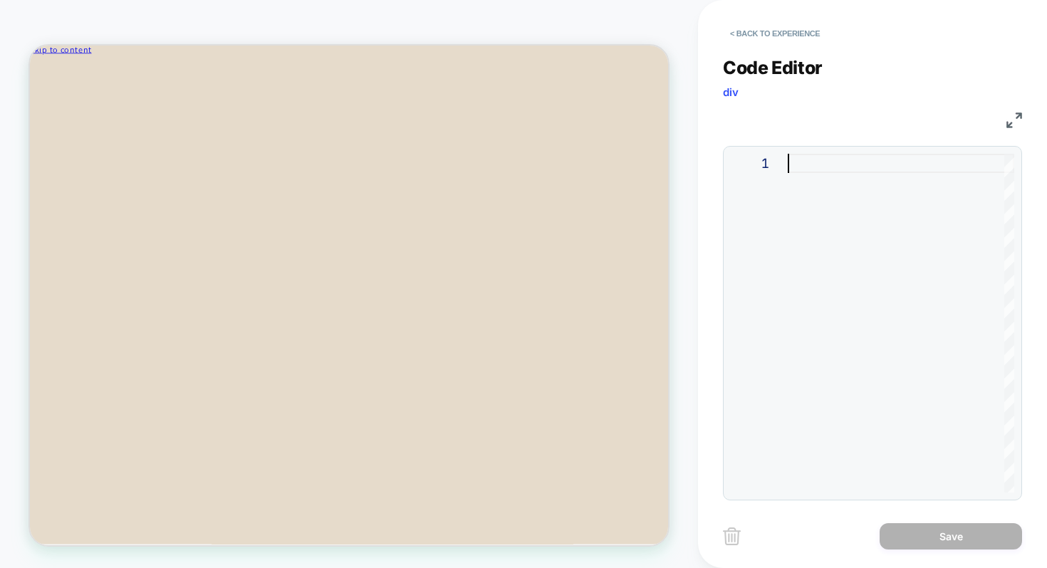
click at [802, 171] on div at bounding box center [901, 323] width 226 height 339
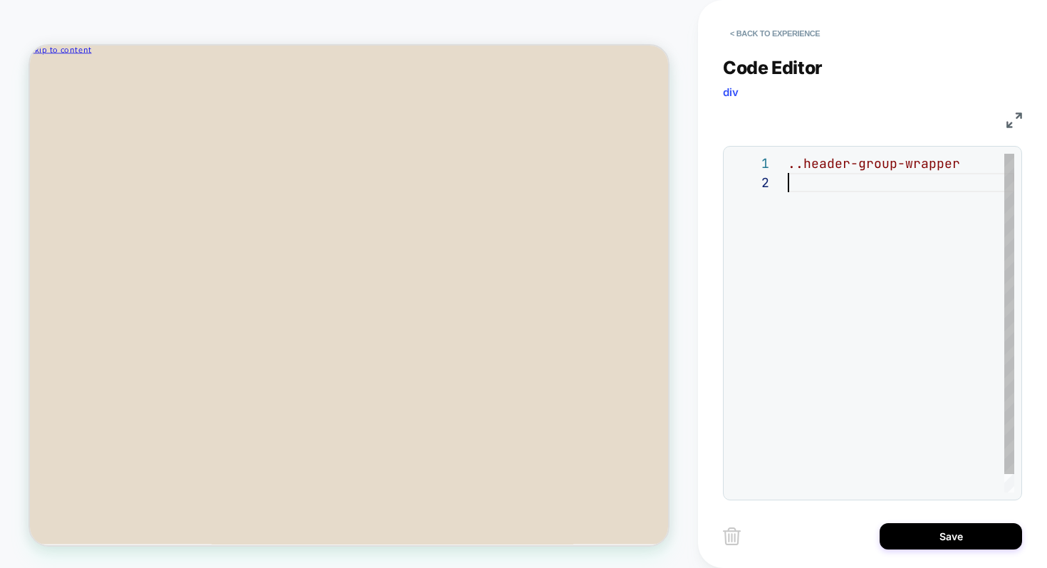
scroll to position [19, 0]
click at [803, 163] on div "..header-group-wrapper" at bounding box center [901, 323] width 226 height 339
click at [960, 174] on div ".header-group-wrapper" at bounding box center [901, 323] width 226 height 339
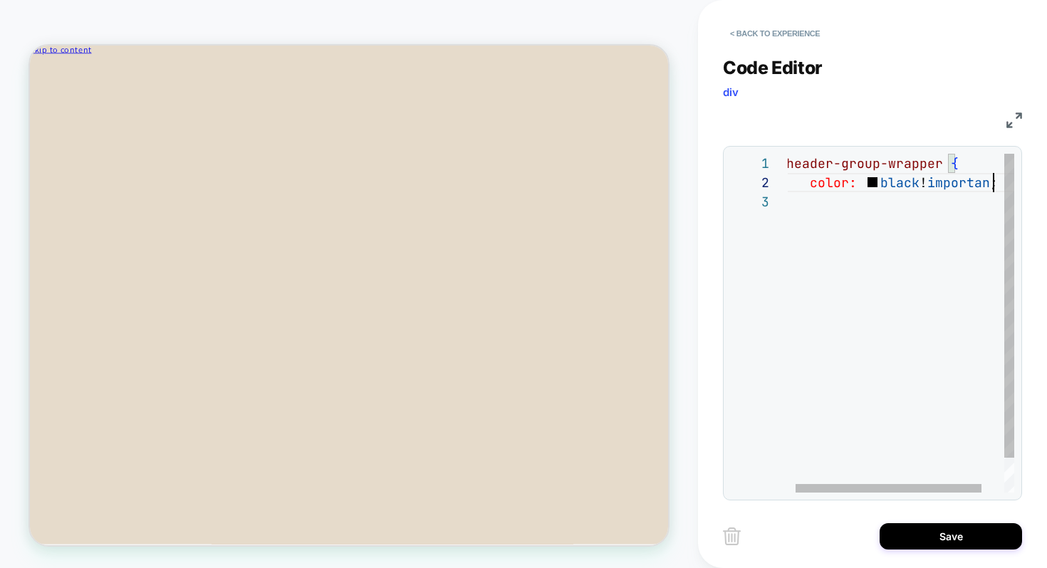
scroll to position [19, 214]
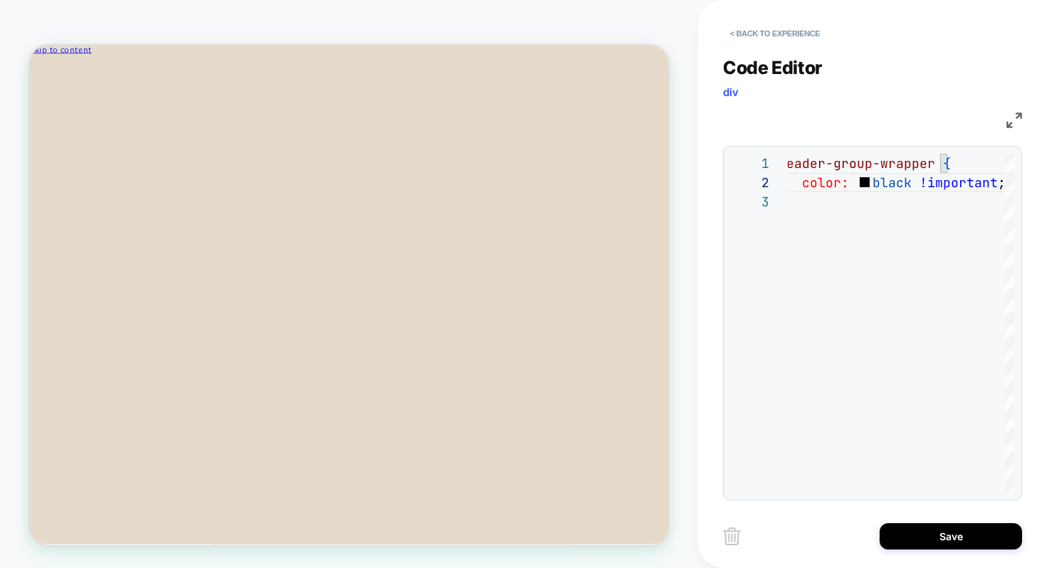
type textarea "**********"
click at [927, 84] on div "Code Editor div" at bounding box center [872, 81] width 299 height 49
click at [792, 32] on button "< Back to experience" at bounding box center [775, 33] width 104 height 23
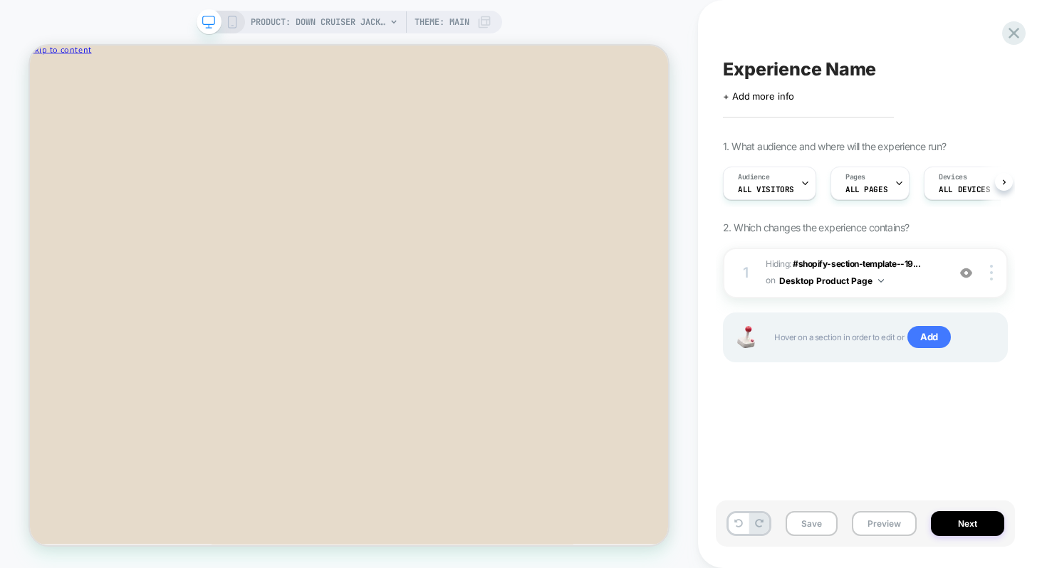
scroll to position [0, 1]
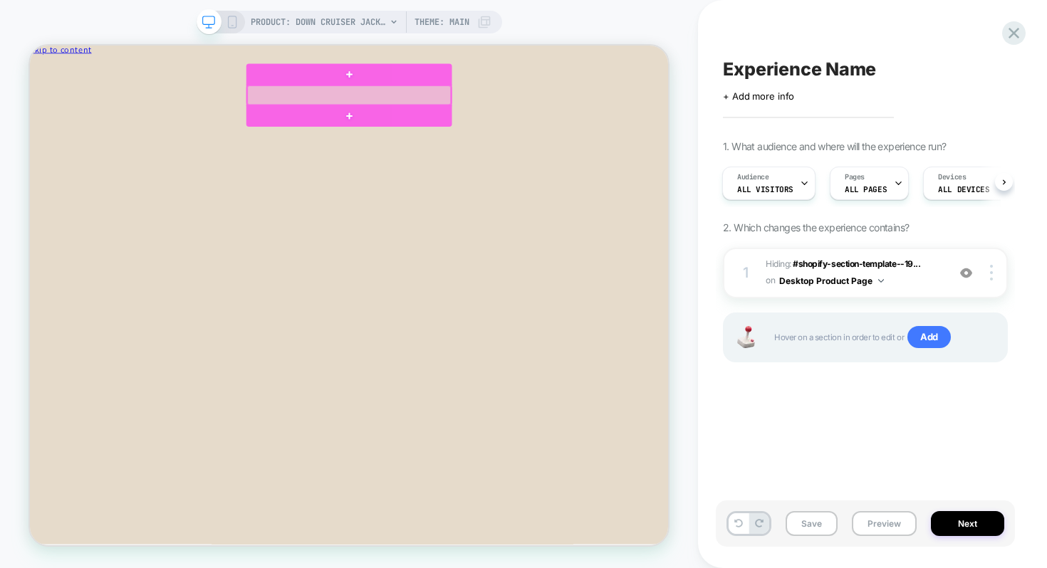
click at [486, 112] on div at bounding box center [455, 112] width 271 height 26
